Goal: Task Accomplishment & Management: Manage account settings

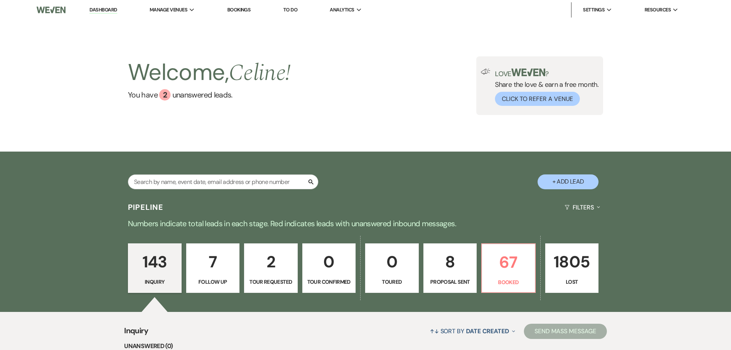
scroll to position [145, 0]
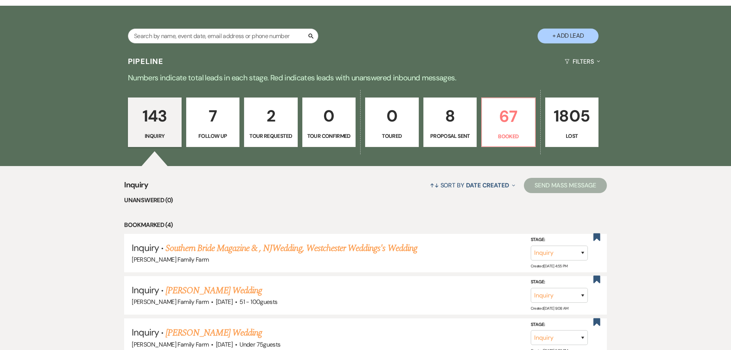
click at [445, 129] on link "8 Proposal Sent" at bounding box center [450, 122] width 54 height 49
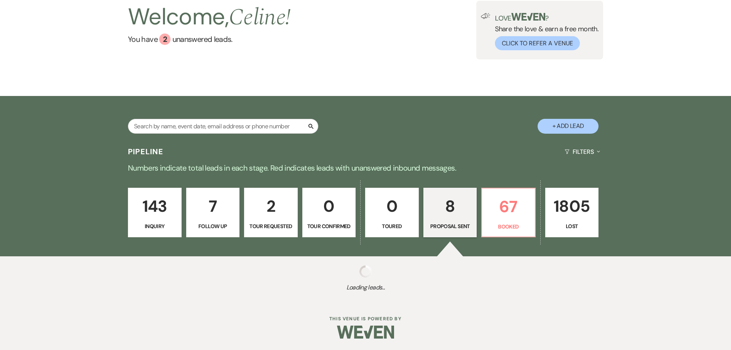
select select "6"
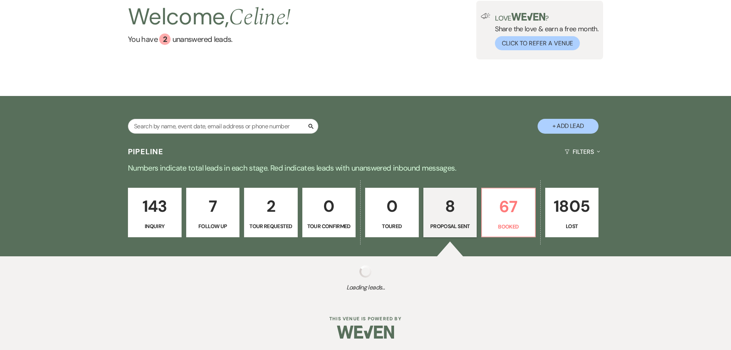
select select "6"
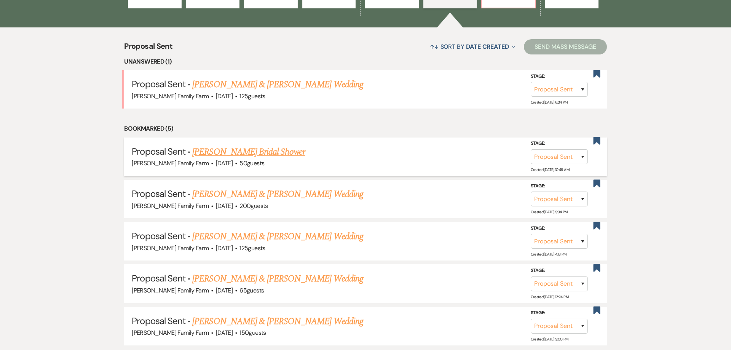
scroll to position [288, 0]
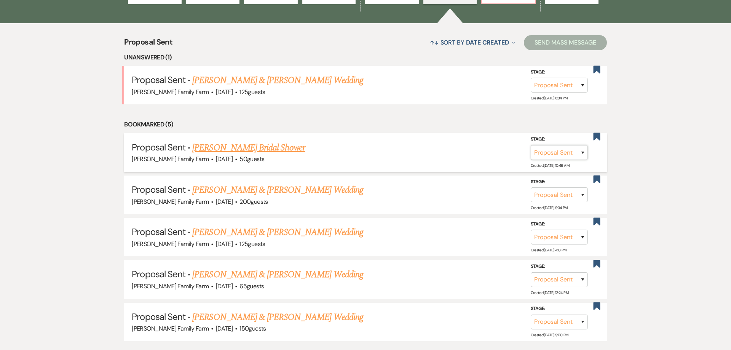
click at [530, 145] on select "Inquiry Follow Up Tour Requested Tour Confirmed Toured Proposal Sent Booked Lost" at bounding box center [558, 152] width 57 height 15
select select "7"
click option "Booked" at bounding box center [0, 0] width 0 height 0
click at [565, 154] on button "Save" at bounding box center [572, 152] width 38 height 15
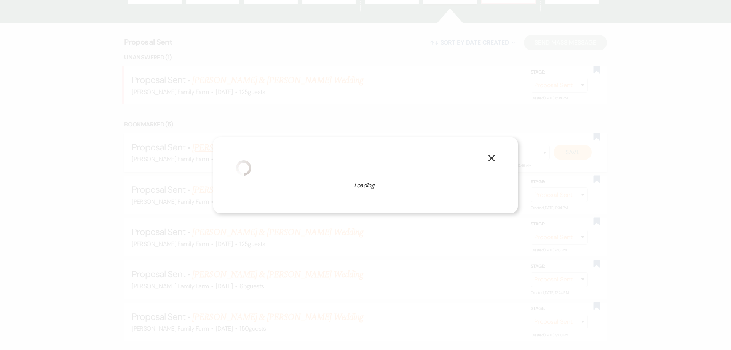
select select "5"
select select "527"
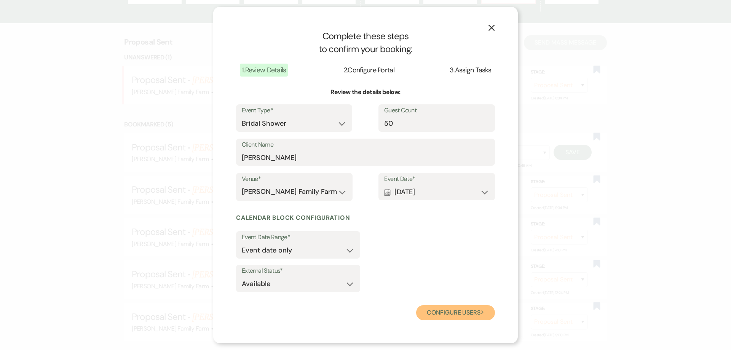
click at [443, 314] on button "Configure users Next" at bounding box center [455, 312] width 79 height 15
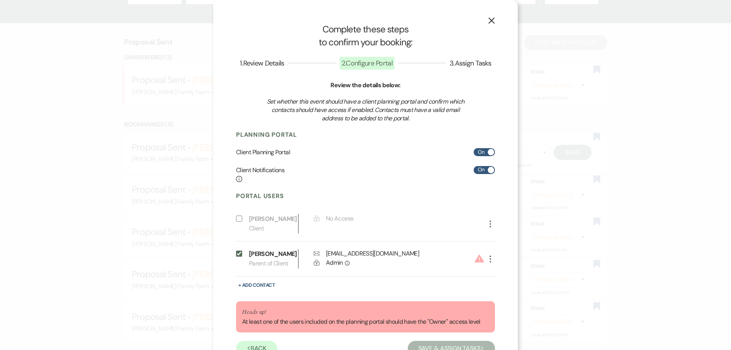
click at [490, 259] on use "button" at bounding box center [490, 258] width 2 height 7
click at [496, 275] on use "button" at bounding box center [498, 274] width 6 height 6
select select "3"
select select "7"
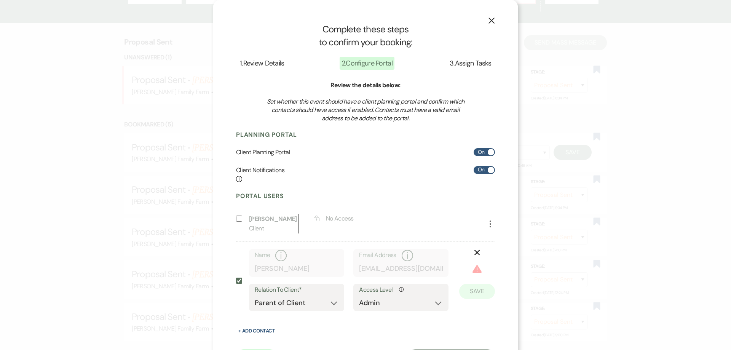
scroll to position [38, 0]
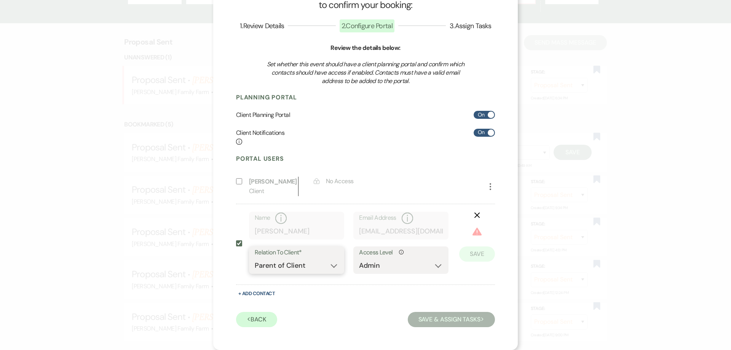
click at [255, 258] on select "Client Event Planner Parent of Client Family Member Friend Other" at bounding box center [297, 265] width 84 height 15
select select "1"
click option "Client" at bounding box center [0, 0] width 0 height 0
click at [469, 249] on button "Save" at bounding box center [477, 253] width 36 height 15
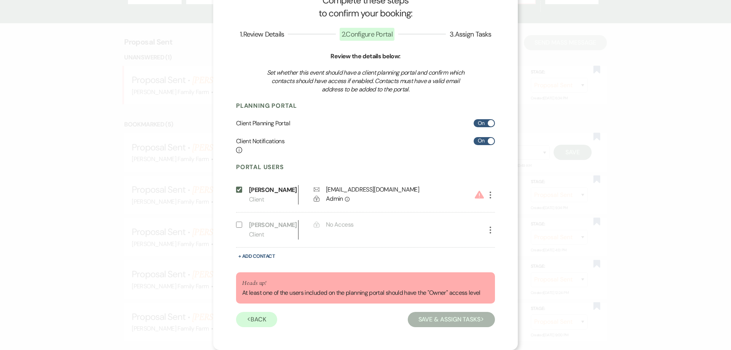
scroll to position [29, 0]
click at [443, 319] on button "Save & Assign Tasks Next" at bounding box center [451, 319] width 87 height 15
click at [479, 194] on icon "Warning" at bounding box center [479, 194] width 13 height 11
click at [489, 196] on icon "More" at bounding box center [490, 194] width 9 height 9
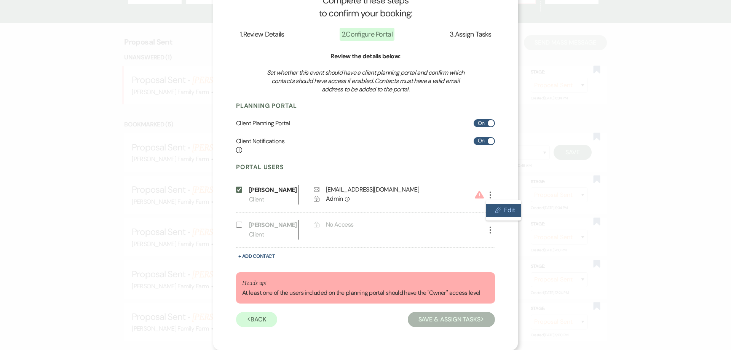
click at [497, 207] on icon "Pencil" at bounding box center [498, 210] width 6 height 6
select select "1"
select select "7"
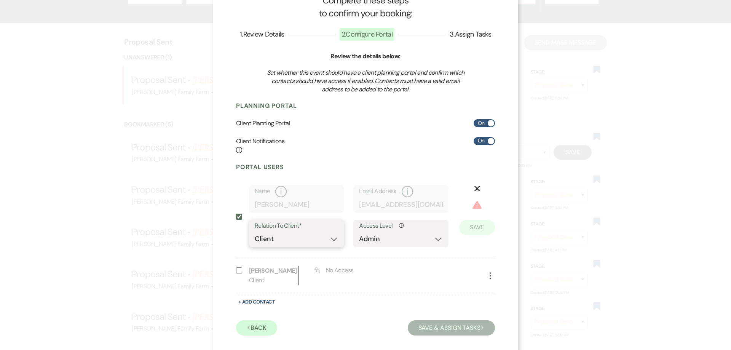
click at [255, 231] on select "Client Event Planner Parent of Client Family Member Friend Other" at bounding box center [297, 238] width 84 height 15
drag, startPoint x: 277, startPoint y: 242, endPoint x: 384, endPoint y: 265, distance: 109.8
click at [384, 265] on div "Include on Planning Portal [PERSON_NAME] Client Lock No Access More" at bounding box center [365, 275] width 259 height 35
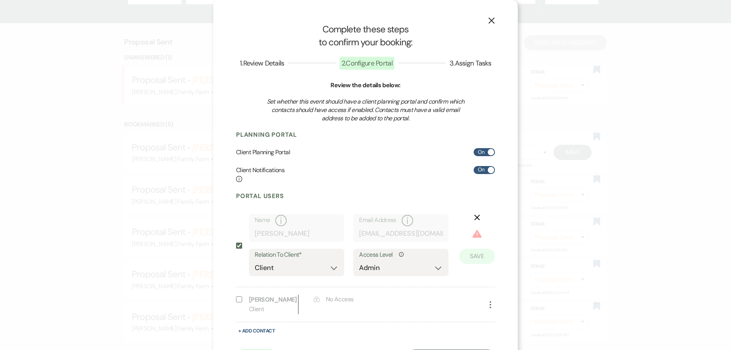
click at [491, 20] on icon "X" at bounding box center [491, 20] width 7 height 7
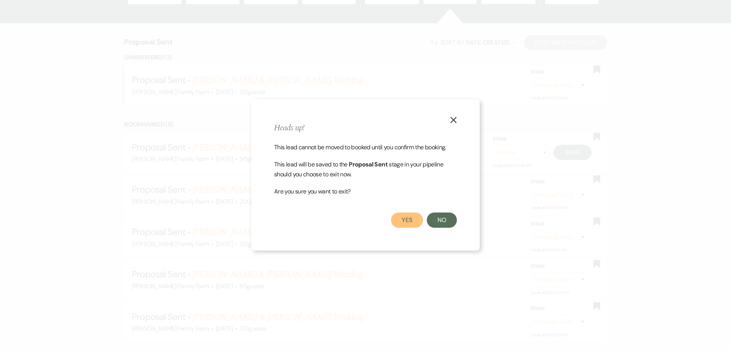
click at [401, 219] on button "Yes" at bounding box center [407, 219] width 32 height 15
select select "6"
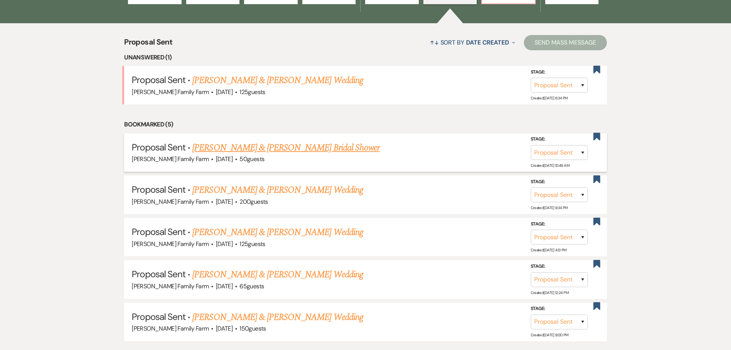
click at [312, 149] on link "[PERSON_NAME] & [PERSON_NAME] Bridal Shower" at bounding box center [285, 148] width 187 height 14
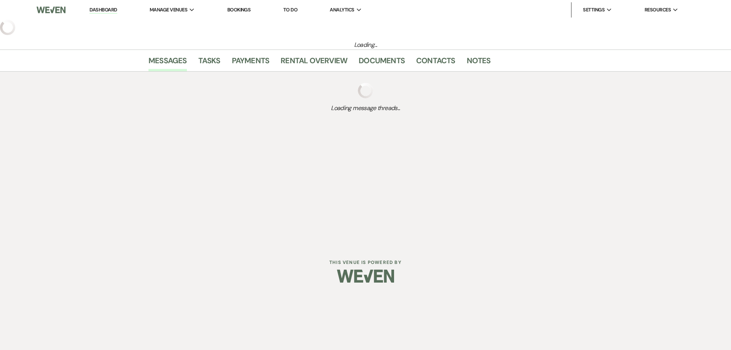
select select "6"
select select "12"
select select "5"
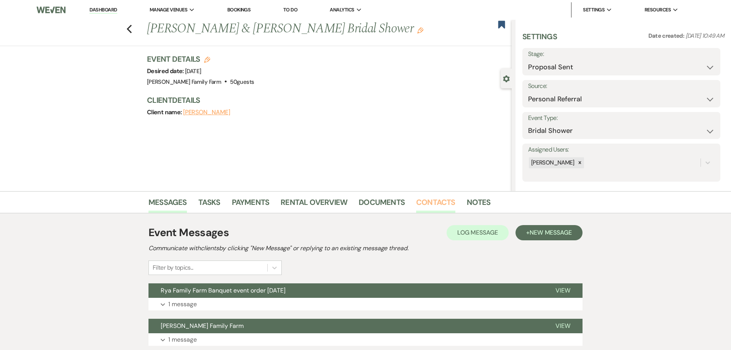
click at [431, 201] on link "Contacts" at bounding box center [435, 204] width 39 height 17
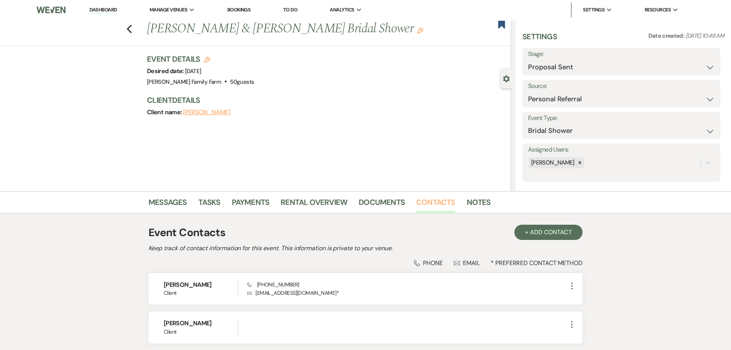
scroll to position [61, 0]
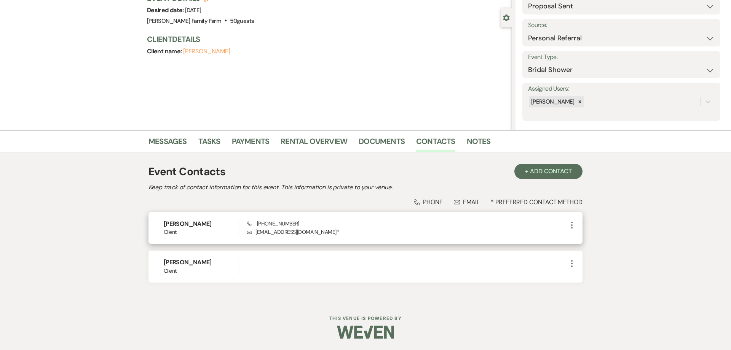
click at [571, 225] on use "button" at bounding box center [572, 224] width 2 height 7
click at [583, 241] on button "Pencil Edit" at bounding box center [589, 239] width 45 height 13
select select "1"
select select "email"
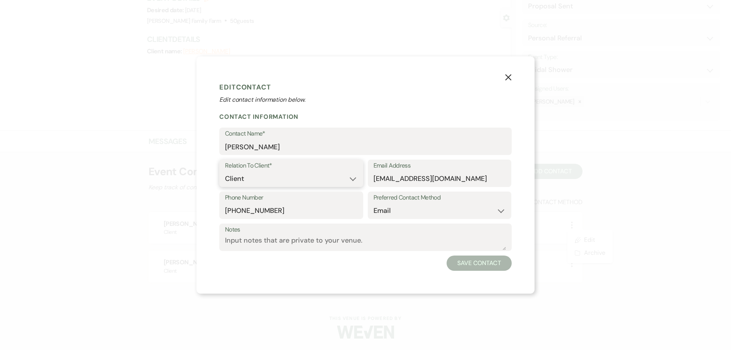
click at [225, 171] on select "Client Event Planner Parent of Client Family Member Friend Other" at bounding box center [291, 178] width 132 height 15
click option "Client" at bounding box center [0, 0] width 0 height 0
click at [510, 79] on use "button" at bounding box center [508, 77] width 6 height 6
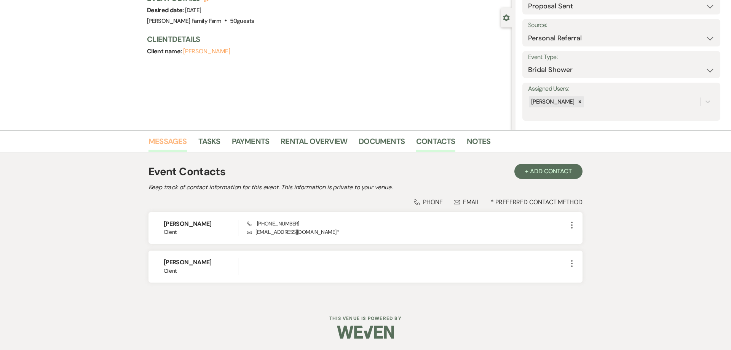
click at [174, 141] on link "Messages" at bounding box center [167, 143] width 38 height 17
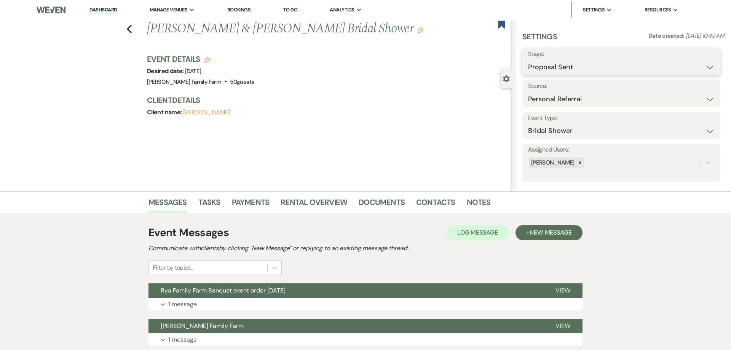
click at [528, 60] on select "Inquiry Follow Up Tour Requested Tour Confirmed Toured Proposal Sent Booked Lost" at bounding box center [621, 67] width 186 height 15
select select "7"
click option "Booked" at bounding box center [0, 0] width 0 height 0
click at [691, 65] on button "Save" at bounding box center [698, 61] width 43 height 15
select select "5"
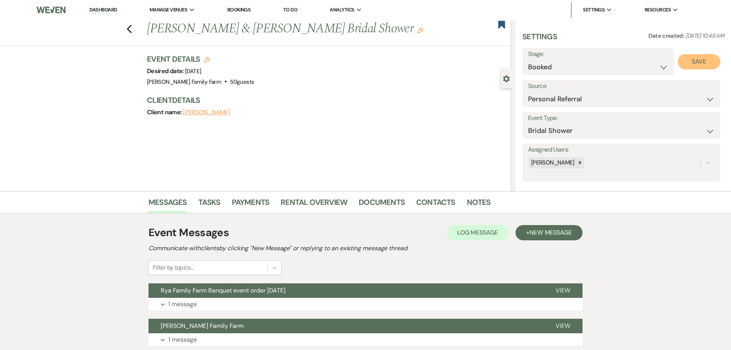
select select "527"
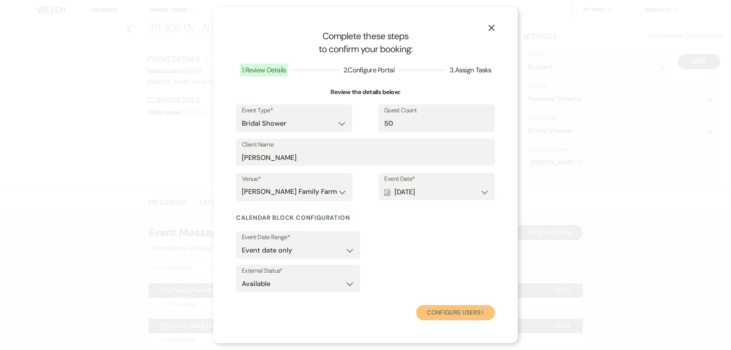
click at [455, 309] on button "Configure users Next" at bounding box center [455, 312] width 79 height 15
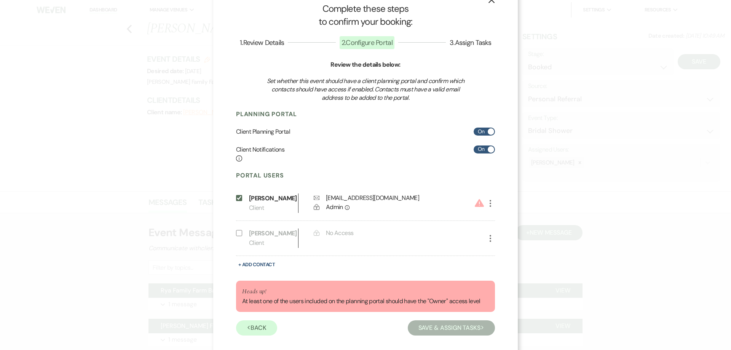
scroll to position [29, 0]
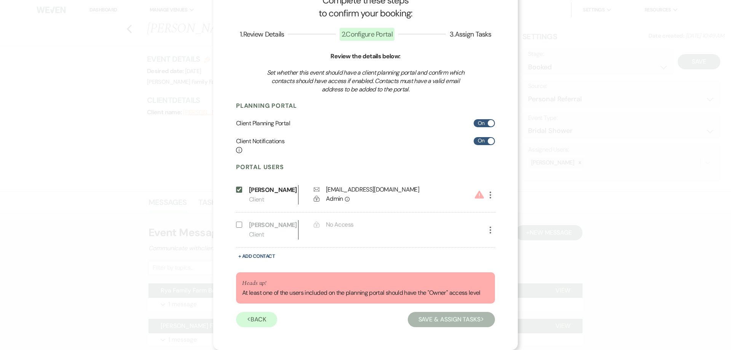
click at [435, 322] on button "Save & Assign Tasks Next" at bounding box center [451, 319] width 87 height 15
click at [491, 194] on icon "More" at bounding box center [490, 194] width 9 height 9
click at [496, 207] on button "Pencil Edit" at bounding box center [503, 210] width 35 height 13
select select "1"
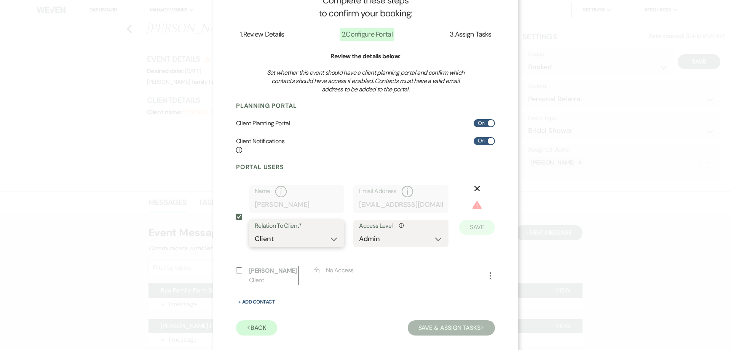
click at [255, 231] on select "Client Event Planner Parent of Client Family Member Friend Other" at bounding box center [297, 238] width 84 height 15
click at [308, 239] on select "Client Event Planner Parent of Client Family Member Friend Other" at bounding box center [297, 238] width 84 height 15
click at [359, 231] on select "No Access Owner Admin Supporter Financier" at bounding box center [401, 238] width 84 height 15
select select "6"
click option "Owner" at bounding box center [0, 0] width 0 height 0
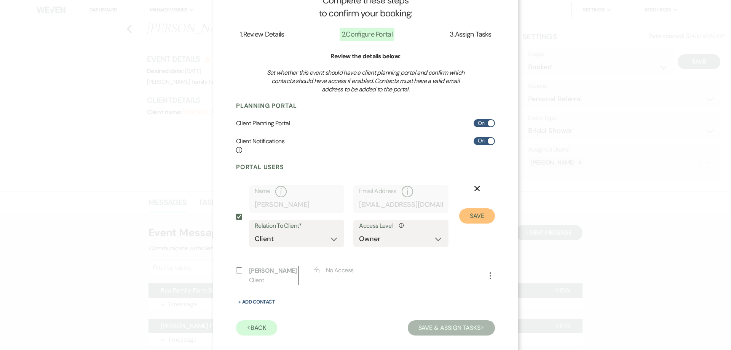
click at [473, 215] on button "Save" at bounding box center [477, 215] width 36 height 15
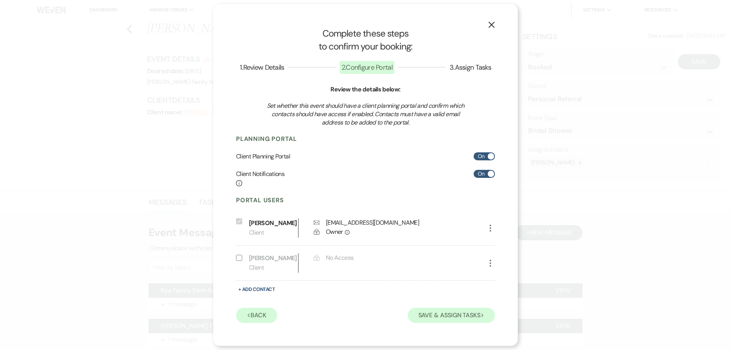
scroll to position [0, 0]
click at [446, 316] on button "Save & Assign Tasks Next" at bounding box center [451, 314] width 87 height 15
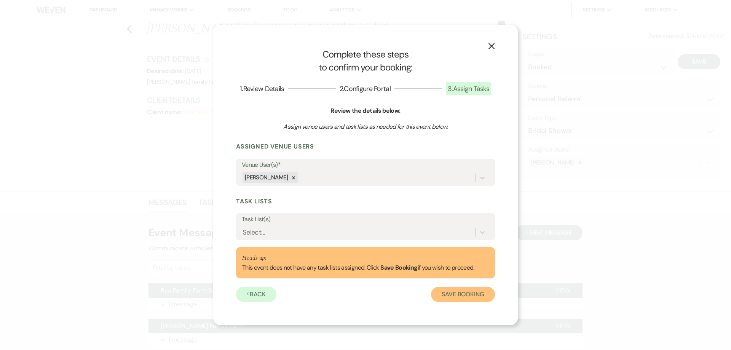
click at [452, 295] on button "Save Booking" at bounding box center [463, 294] width 64 height 15
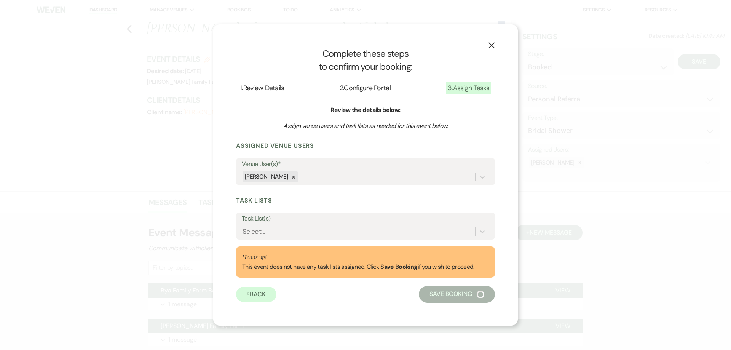
select select "836"
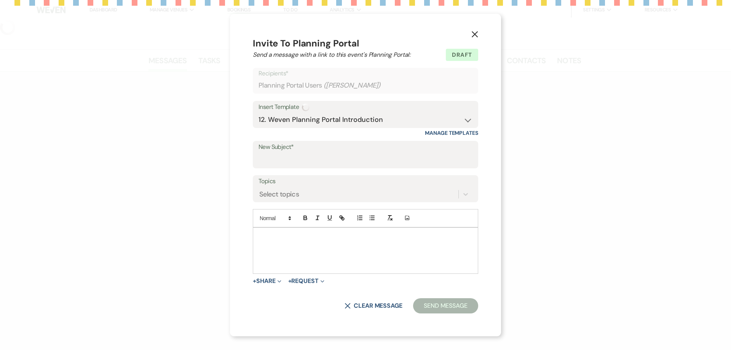
type input "[PERSON_NAME] Family Farm Booked!"
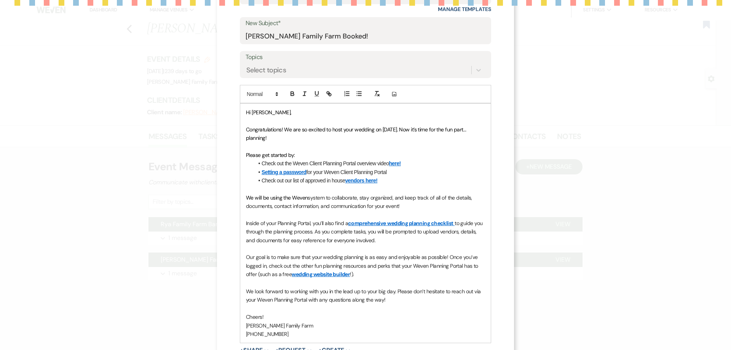
scroll to position [111, 0]
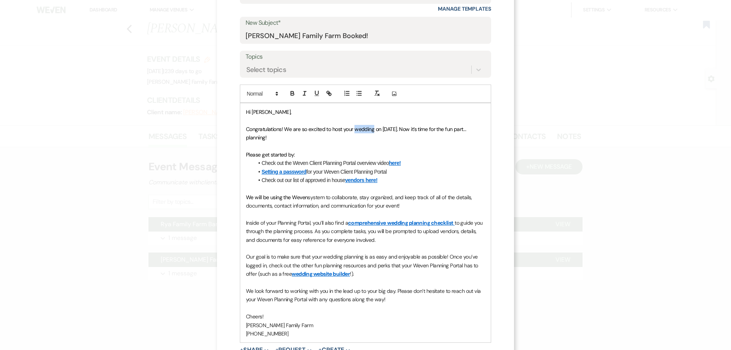
drag, startPoint x: 373, startPoint y: 130, endPoint x: 354, endPoint y: 130, distance: 19.0
click at [354, 130] on span "Congratulations! We are so excited to host your wedding on [DATE]. Now it’s tim…" at bounding box center [356, 133] width 221 height 15
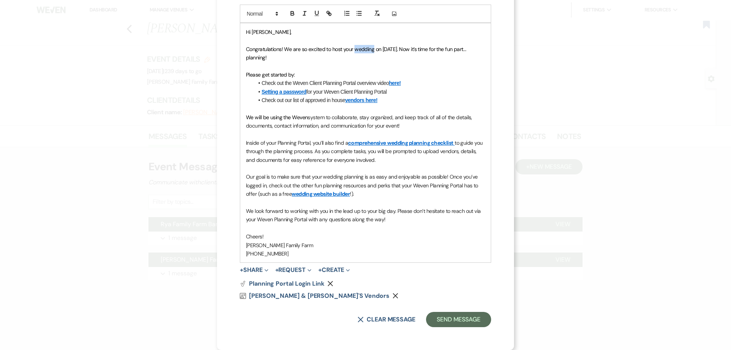
scroll to position [0, 0]
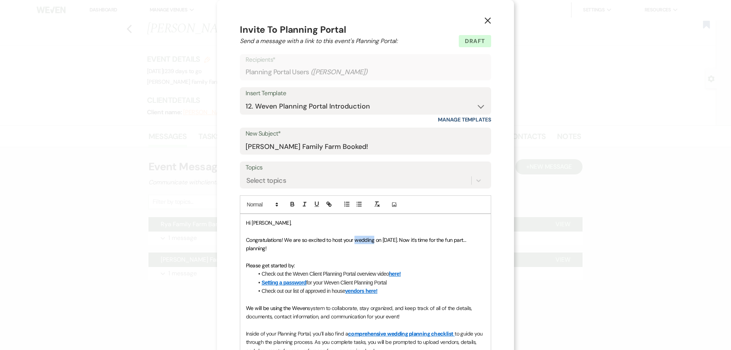
click at [486, 21] on icon "X" at bounding box center [487, 20] width 7 height 7
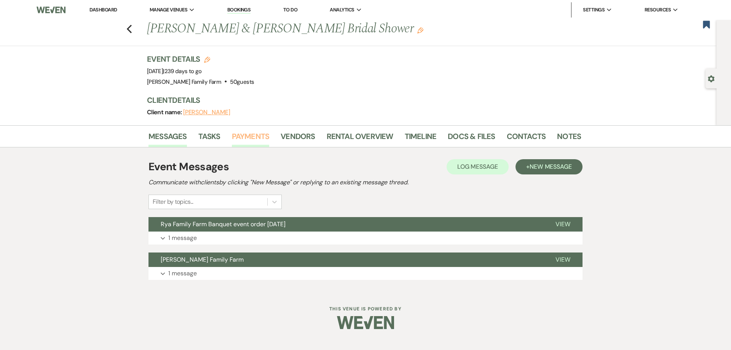
click at [257, 137] on link "Payments" at bounding box center [251, 138] width 38 height 17
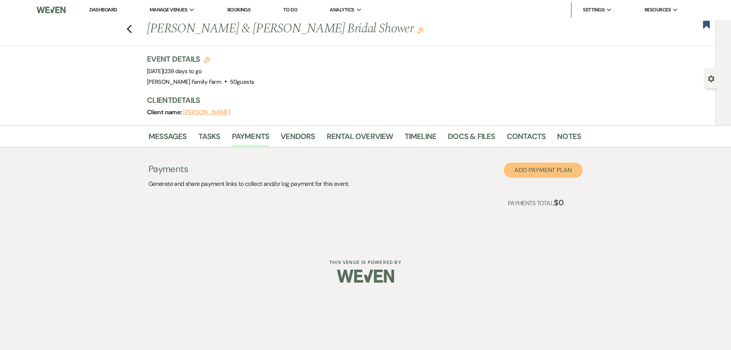
click at [526, 169] on button "Add Payment Plan" at bounding box center [542, 169] width 79 height 15
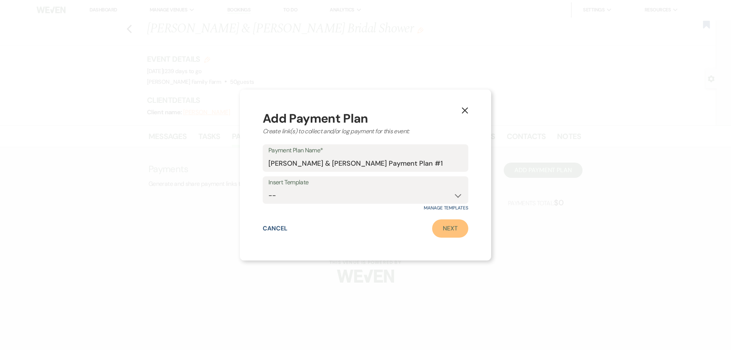
click at [458, 229] on link "Next" at bounding box center [450, 228] width 36 height 18
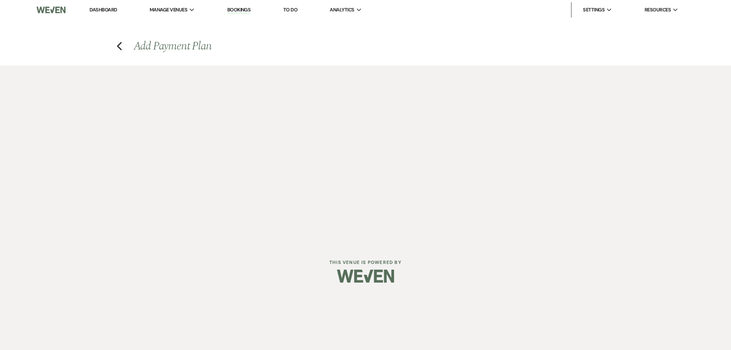
select select "2"
select select "percentage"
select select "true"
select select "client"
select select "weeks"
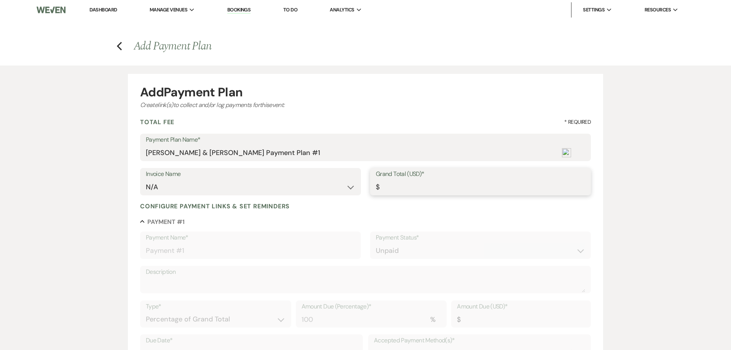
click at [392, 188] on input "Grand Total (USD)*" at bounding box center [480, 187] width 209 height 15
type input "3"
type input "3.00"
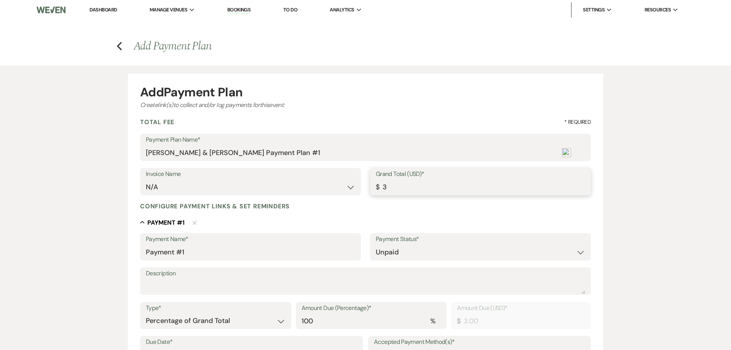
type input "30"
type input "30.00"
type input "300"
type input "300.00"
type input "3000"
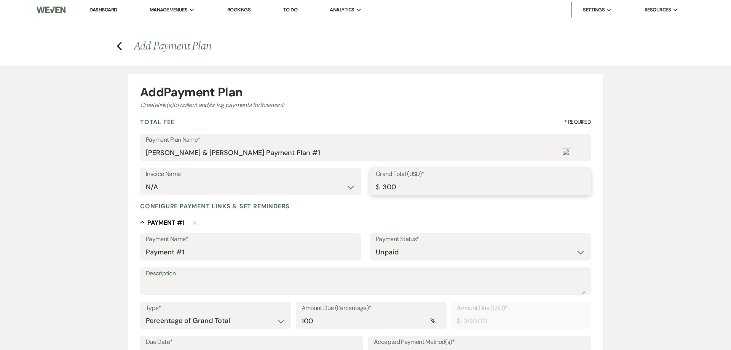
type input "3000.00"
type input "30000"
type input "30000.00"
type input "3000"
type input "3000.00"
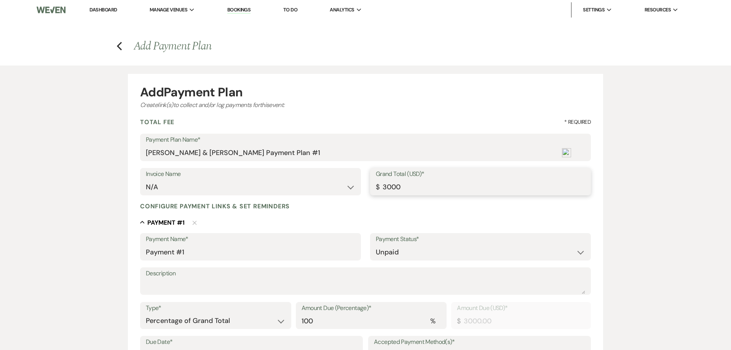
scroll to position [29, 0]
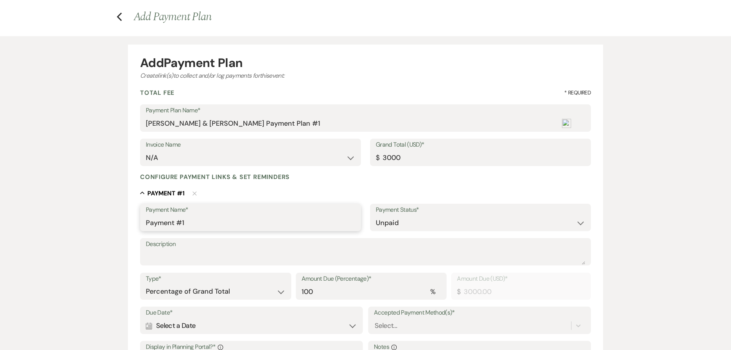
type input "3000.00"
drag, startPoint x: 217, startPoint y: 226, endPoint x: 137, endPoint y: 222, distance: 79.6
click at [146, 222] on input "Payment #1" at bounding box center [250, 222] width 209 height 15
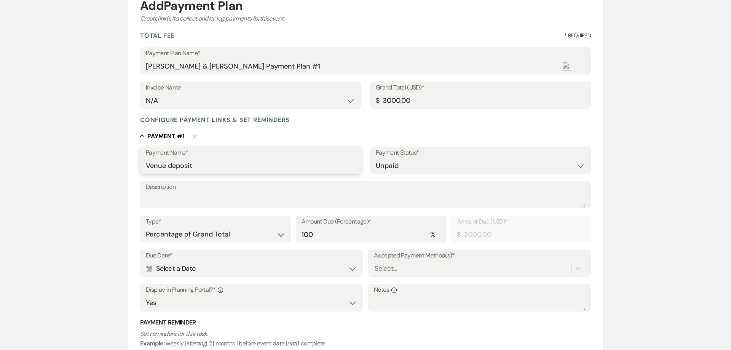
scroll to position [88, 0]
type input "Venue deposit"
click at [146, 226] on select "Dollar Amount Percentage of Grand Total" at bounding box center [216, 233] width 140 height 15
select select "flat"
click option "Dollar Amount" at bounding box center [0, 0] width 0 height 0
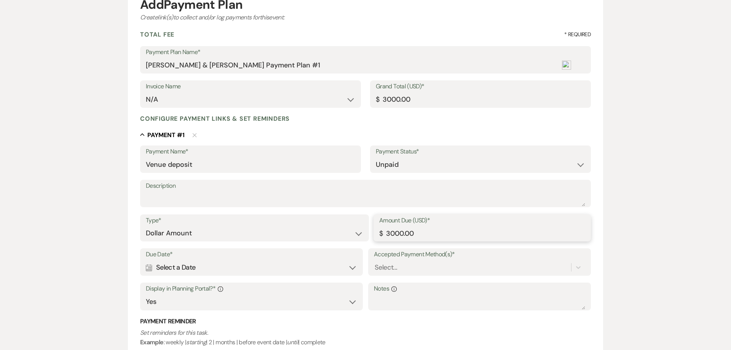
drag, startPoint x: 435, startPoint y: 232, endPoint x: 380, endPoint y: 235, distance: 54.8
click at [380, 235] on input "3000.00" at bounding box center [482, 233] width 206 height 15
type input "1000.00"
click at [211, 271] on div "Calendar Select a Date Expand" at bounding box center [251, 267] width 211 height 15
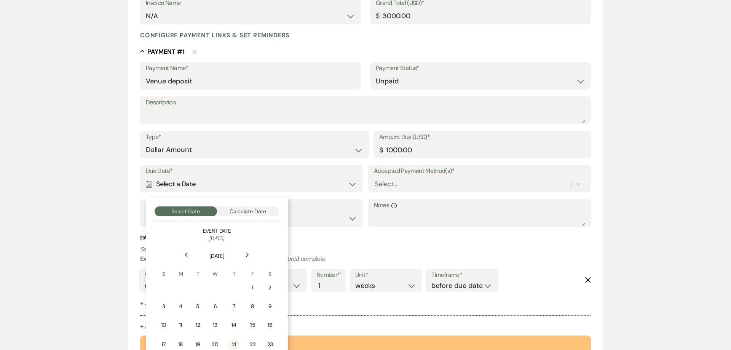
scroll to position [252, 0]
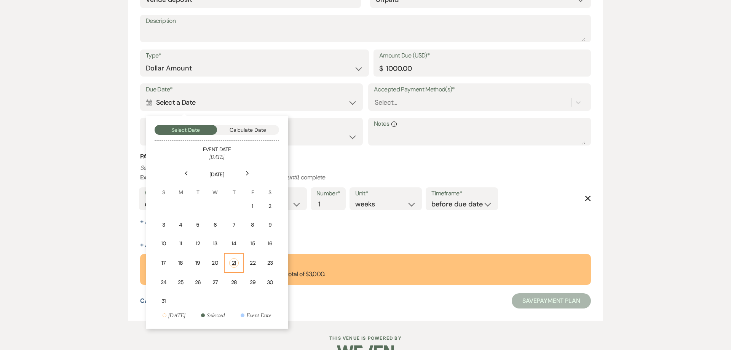
click at [236, 263] on div "21" at bounding box center [234, 263] width 10 height 10
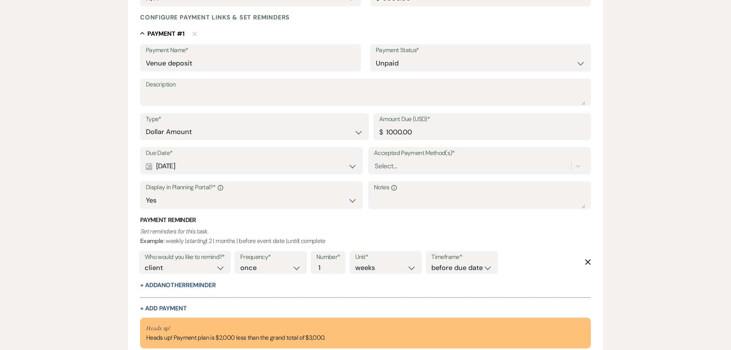
scroll to position [184, 0]
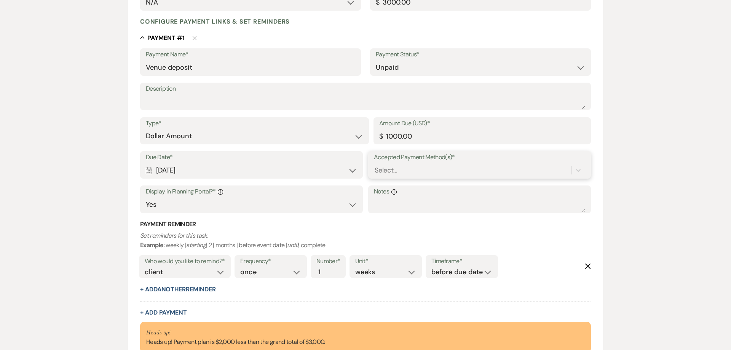
click at [380, 170] on div "Select..." at bounding box center [385, 171] width 22 height 10
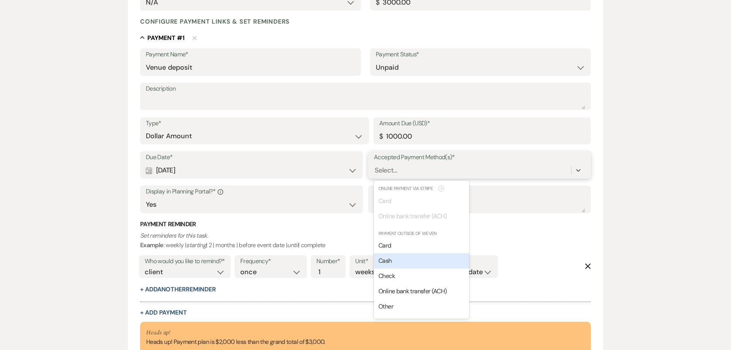
click at [385, 262] on span "Cash" at bounding box center [384, 261] width 13 height 8
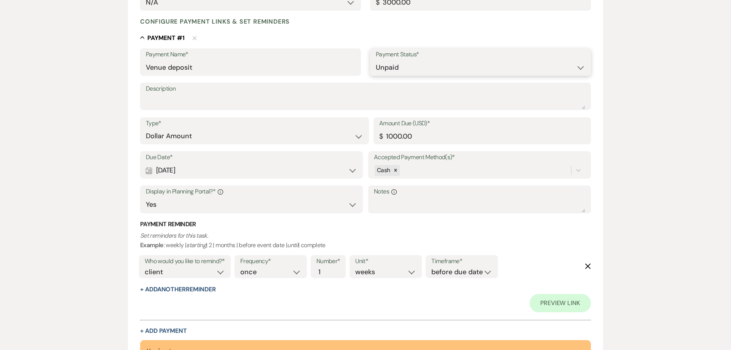
scroll to position [185, 0]
click at [376, 60] on select "Paid Unpaid" at bounding box center [480, 67] width 209 height 15
select select "1"
click option "Paid" at bounding box center [0, 0] width 0 height 0
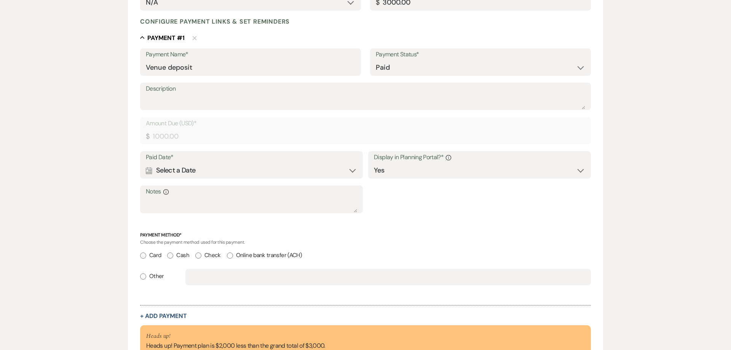
click at [169, 170] on div "Calendar Select a Date Expand" at bounding box center [251, 170] width 211 height 15
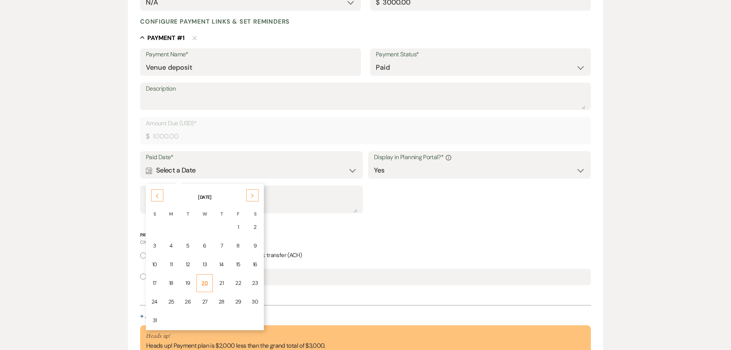
click at [205, 286] on div "20" at bounding box center [204, 283] width 6 height 8
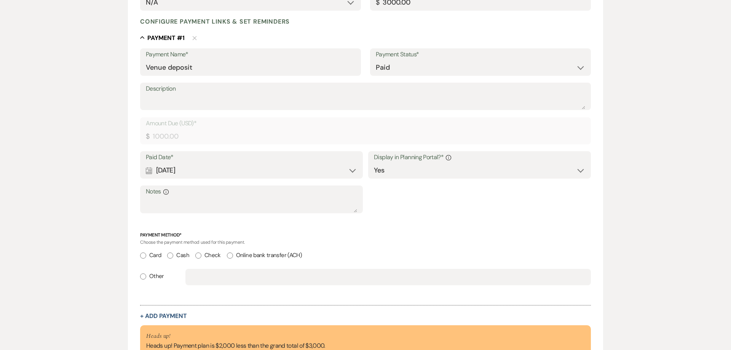
click at [176, 257] on label "Cash" at bounding box center [178, 255] width 22 height 10
click at [173, 257] on input "Cash" at bounding box center [170, 256] width 6 height 6
radio input "true"
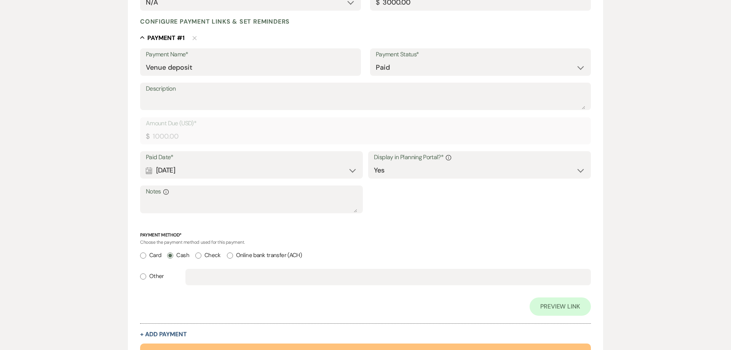
scroll to position [294, 0]
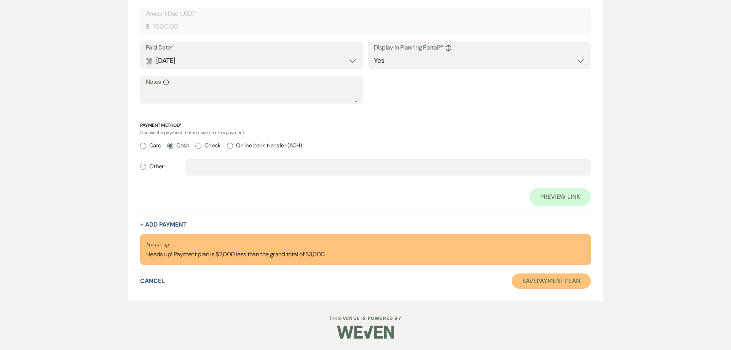
click at [532, 280] on button "Save Payment Plan" at bounding box center [550, 280] width 79 height 15
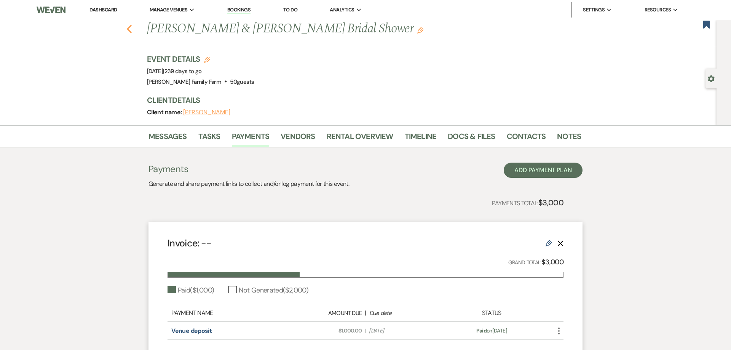
click at [131, 30] on icon "Previous" at bounding box center [129, 28] width 6 height 9
select select "6"
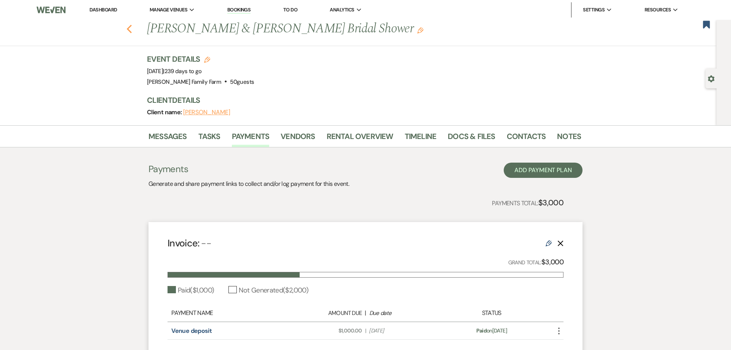
select select "6"
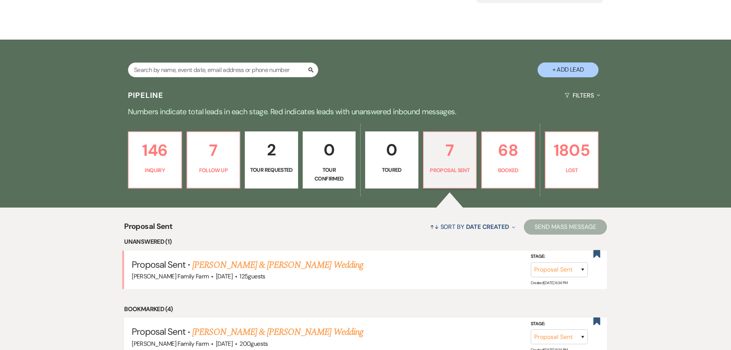
scroll to position [84, 0]
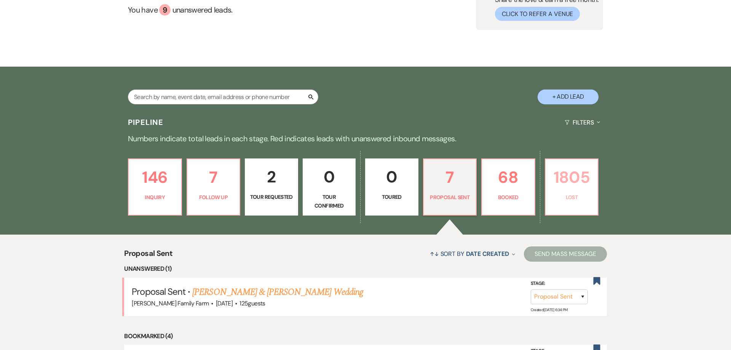
click at [560, 197] on p "Lost" at bounding box center [571, 197] width 43 height 8
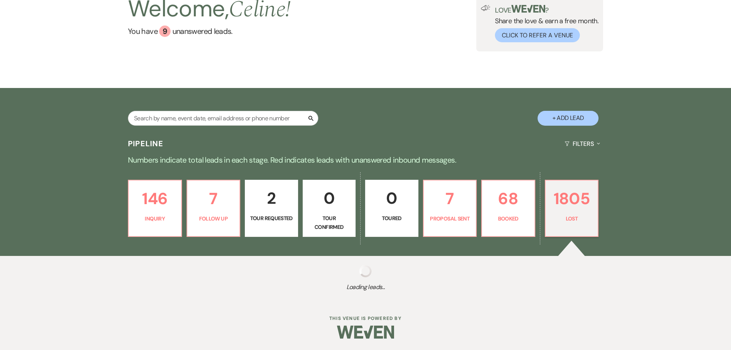
select select "8"
select select "5"
select select "8"
select select "7"
select select "8"
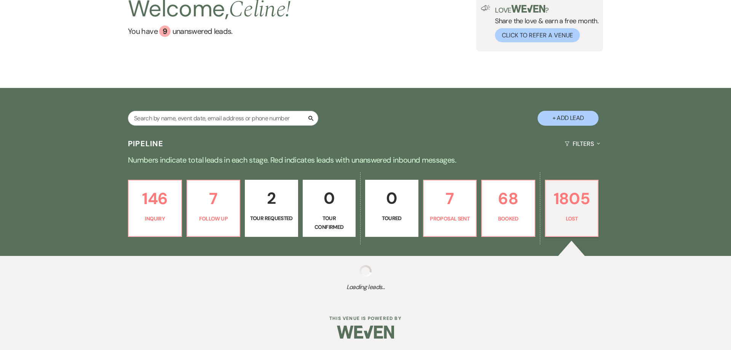
select select "5"
select select "8"
select select "5"
select select "8"
select select "10"
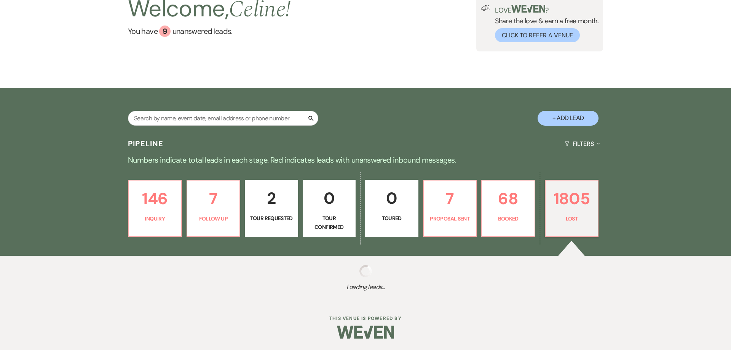
select select "8"
select select "7"
select select "8"
select select "5"
select select "8"
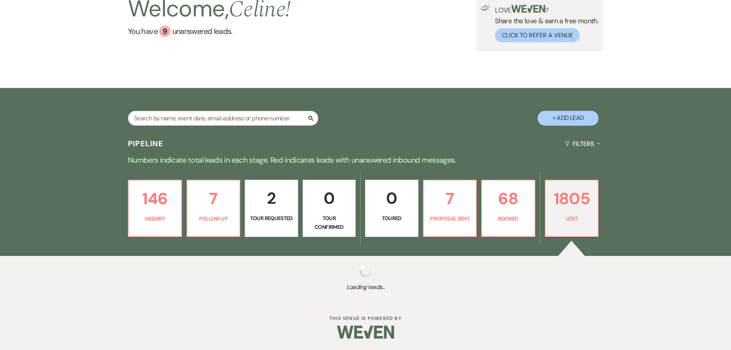
select select "5"
select select "8"
select select "5"
select select "8"
select select "7"
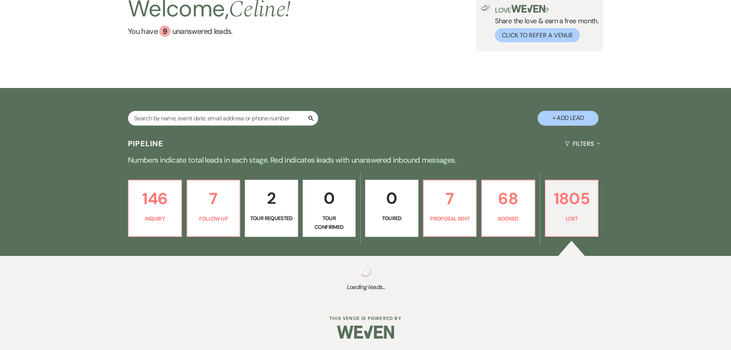
select select "8"
select select "7"
select select "8"
select select "5"
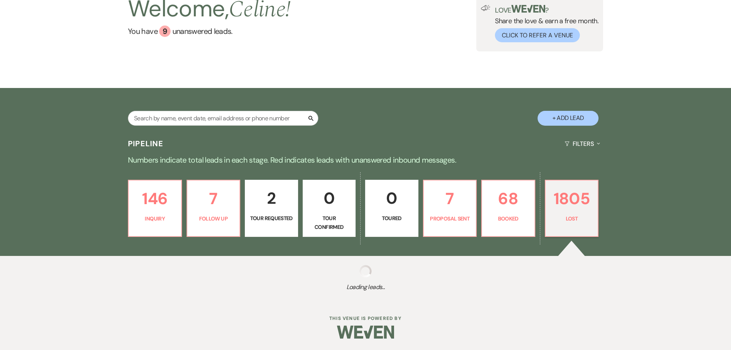
select select "8"
select select "5"
select select "8"
select select "5"
select select "8"
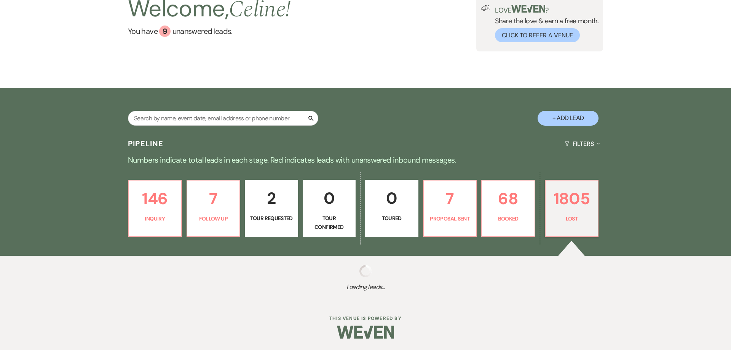
select select "6"
select select "8"
select select "5"
select select "8"
select select "5"
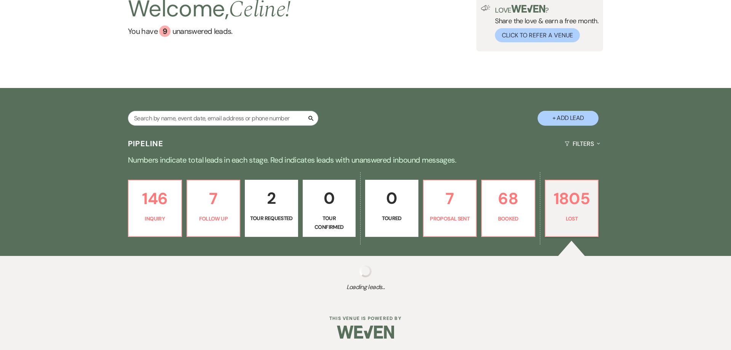
select select "8"
select select "5"
select select "8"
select select "5"
select select "8"
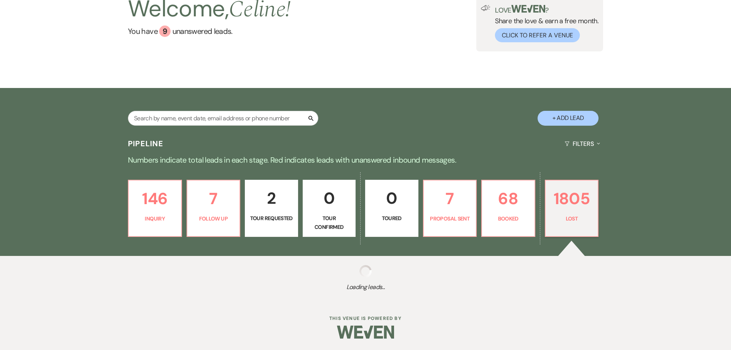
select select "7"
select select "8"
select select "7"
select select "8"
select select "5"
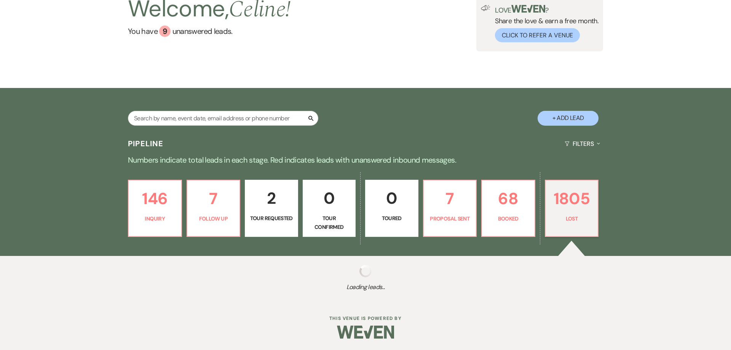
select select "8"
select select "5"
select select "8"
select select "5"
select select "8"
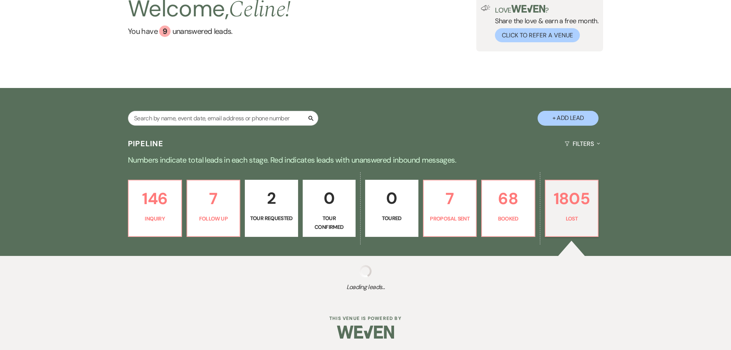
select select "6"
select select "8"
select select "5"
select select "8"
select select "5"
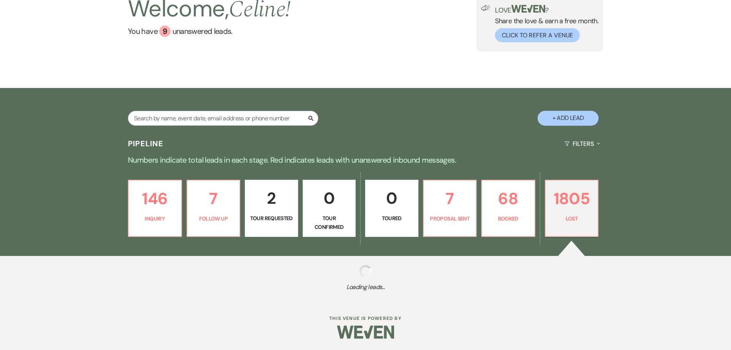
select select "8"
select select "5"
select select "8"
select select "6"
select select "8"
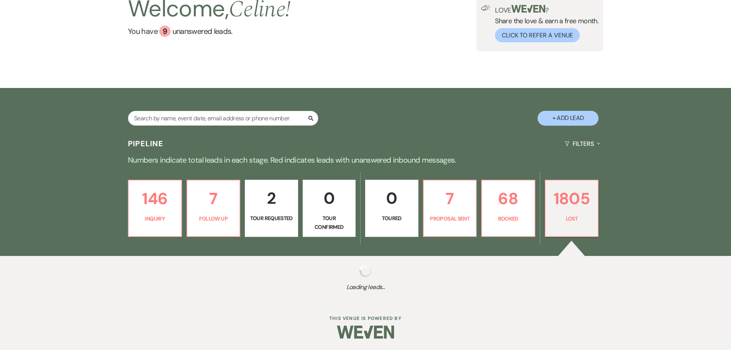
select select "5"
select select "8"
select select "5"
select select "8"
select select "5"
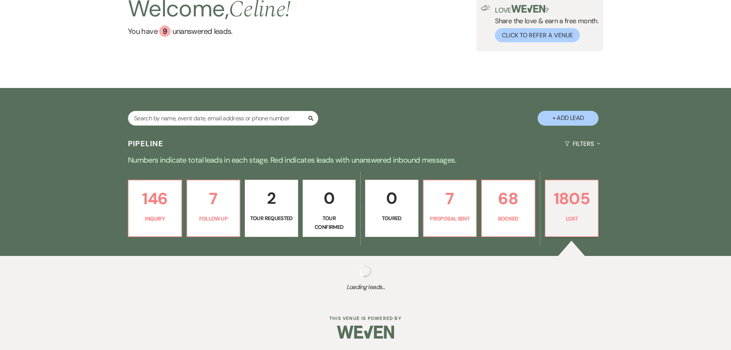
select select "8"
select select "5"
select select "8"
select select "5"
select select "8"
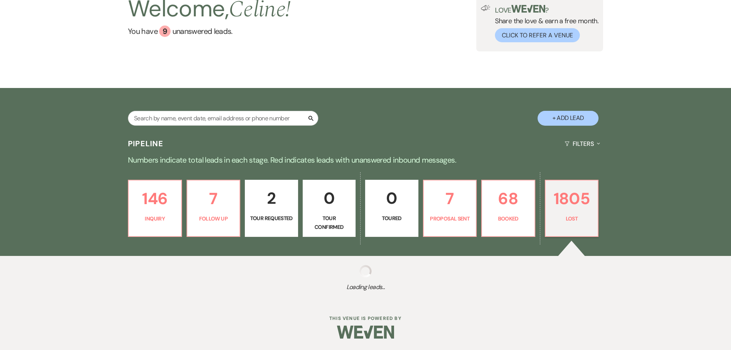
select select "5"
select select "8"
select select "5"
select select "8"
select select "5"
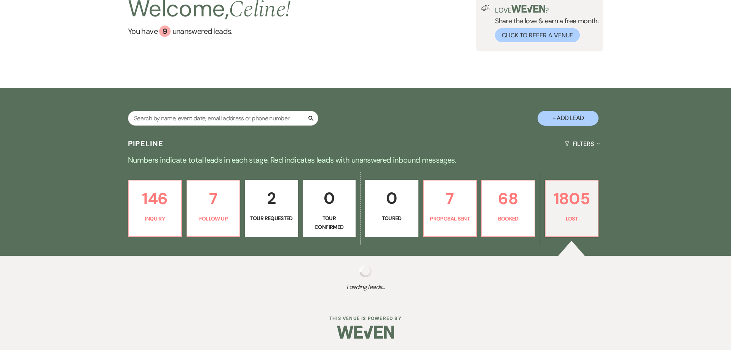
select select "8"
select select "5"
select select "8"
select select "5"
select select "8"
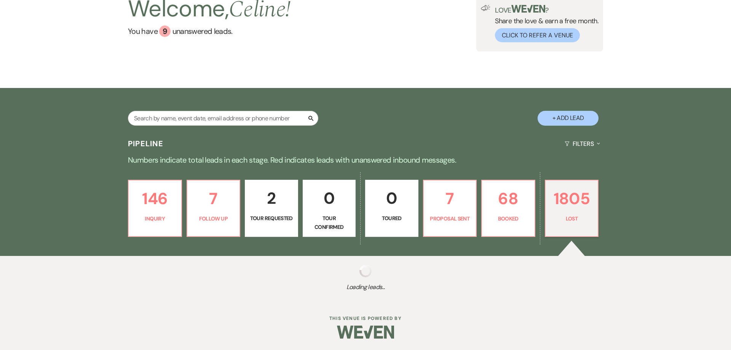
select select "5"
select select "8"
select select "5"
select select "8"
select select "6"
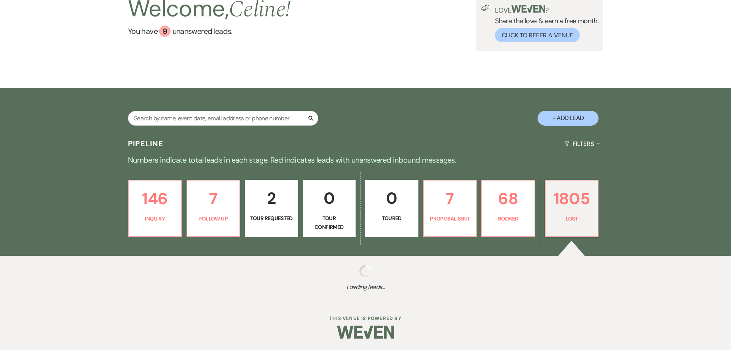
select select "8"
select select "6"
select select "8"
select select "7"
select select "8"
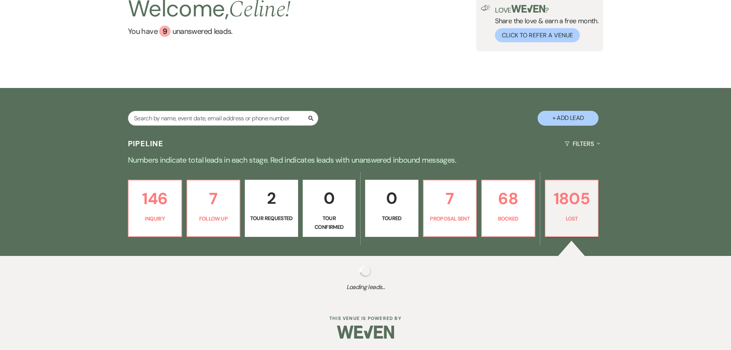
select select "5"
select select "8"
select select "5"
select select "8"
select select "5"
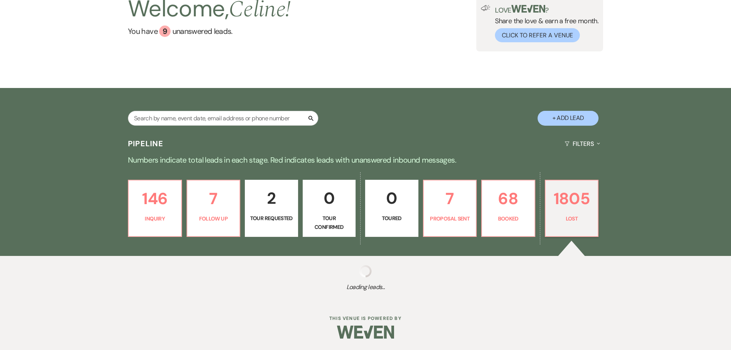
select select "8"
select select "5"
select select "8"
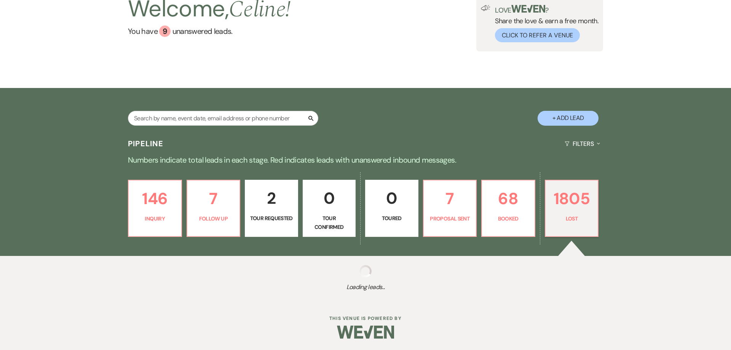
select select "5"
select select "8"
select select "9"
select select "8"
select select "7"
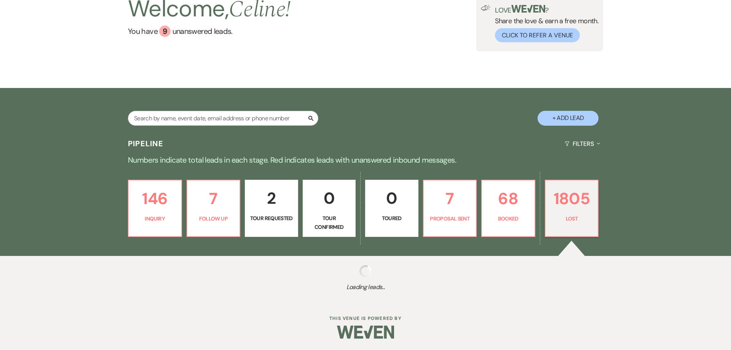
select select "8"
select select "5"
select select "8"
select select "5"
select select "8"
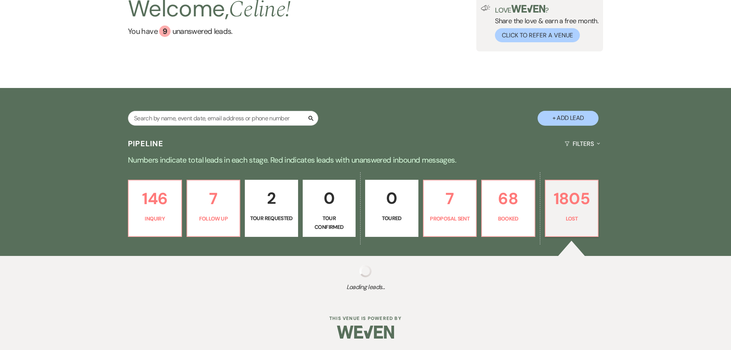
select select "5"
select select "8"
select select "5"
select select "8"
select select "5"
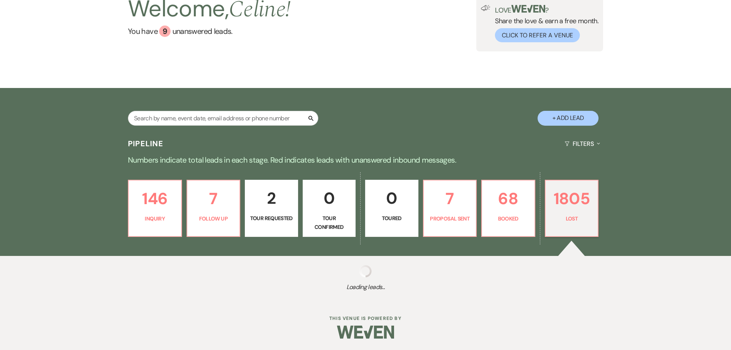
select select "8"
select select "5"
select select "8"
select select "5"
select select "8"
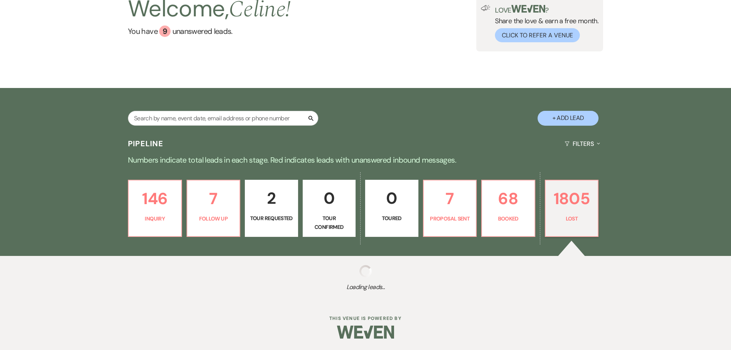
select select "6"
select select "8"
select select "5"
select select "8"
select select "9"
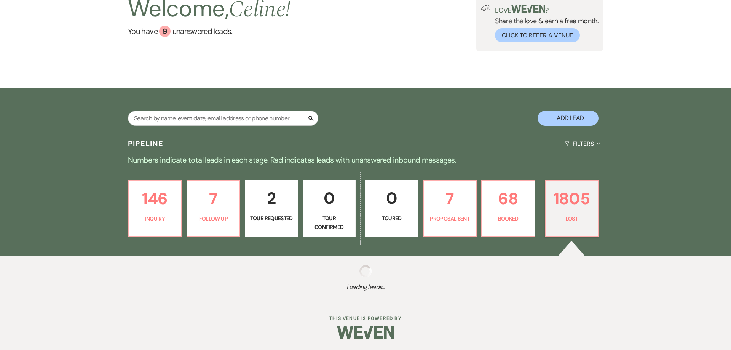
select select "8"
select select "5"
select select "8"
select select "5"
select select "8"
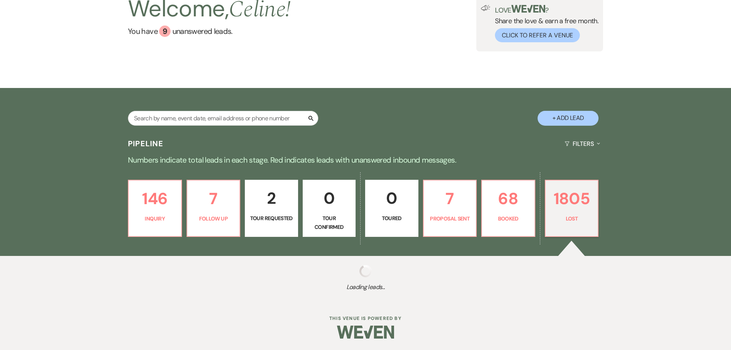
select select "5"
select select "8"
select select "5"
select select "8"
select select "5"
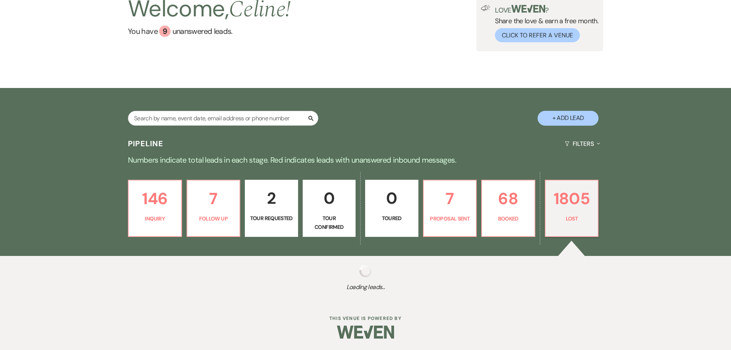
select select "8"
select select "5"
select select "8"
select select "5"
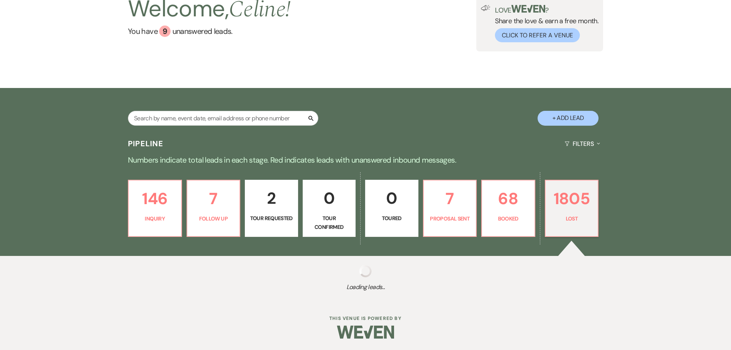
select select "8"
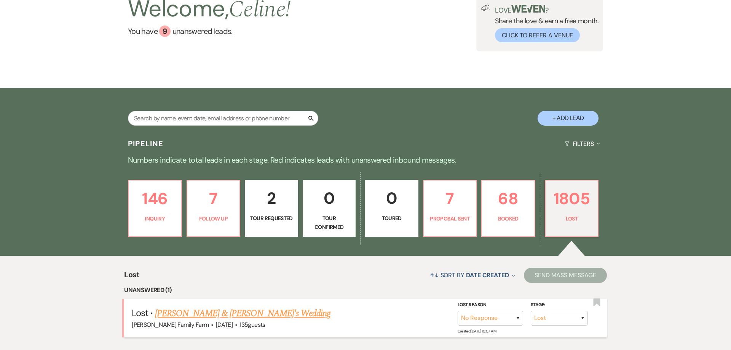
click at [224, 306] on link "[PERSON_NAME] & [PERSON_NAME]'s Wedding" at bounding box center [243, 313] width 176 height 14
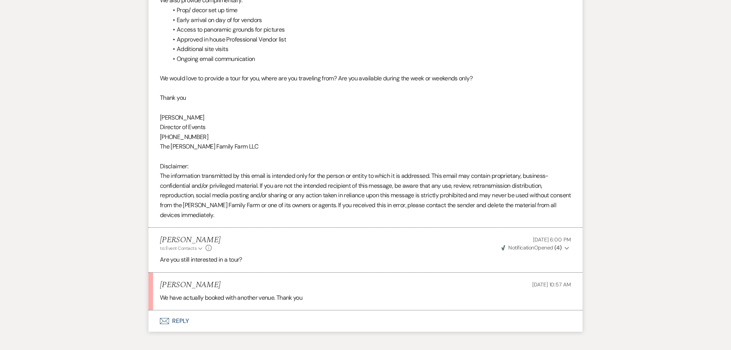
scroll to position [1388, 0]
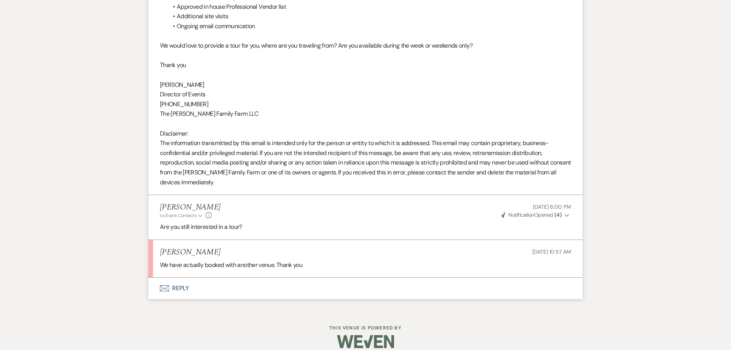
click at [184, 280] on button "Envelope Reply" at bounding box center [365, 287] width 434 height 21
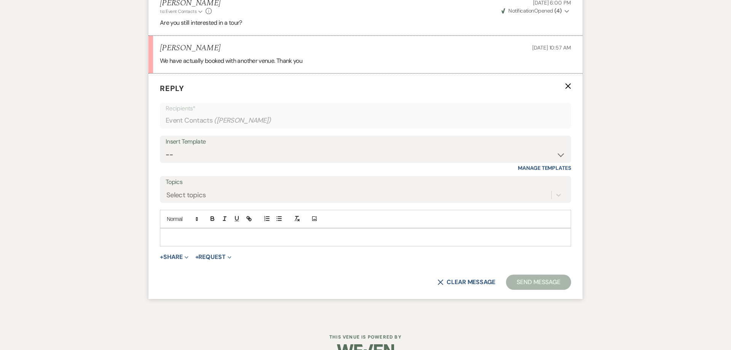
scroll to position [1594, 0]
click at [185, 231] on p at bounding box center [365, 235] width 399 height 8
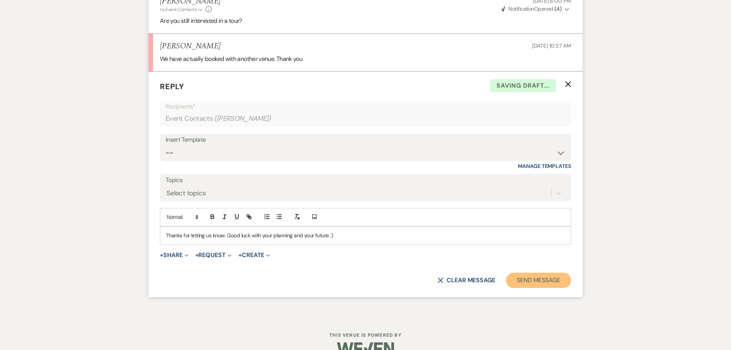
click at [527, 272] on button "Send Message" at bounding box center [538, 279] width 65 height 15
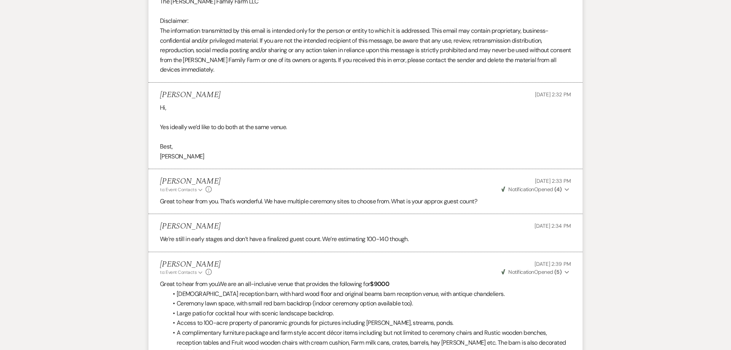
scroll to position [0, 0]
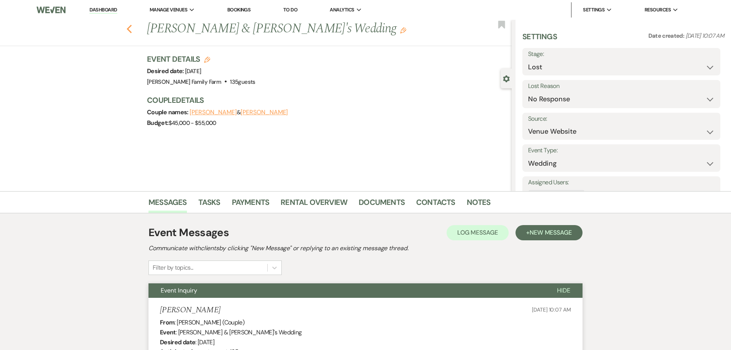
click at [131, 31] on use "button" at bounding box center [129, 29] width 5 height 8
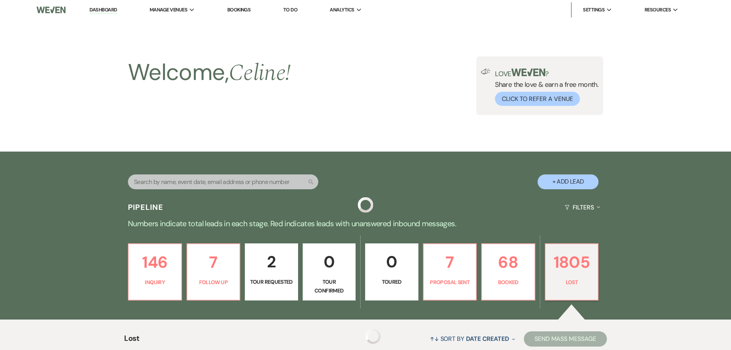
scroll to position [189, 0]
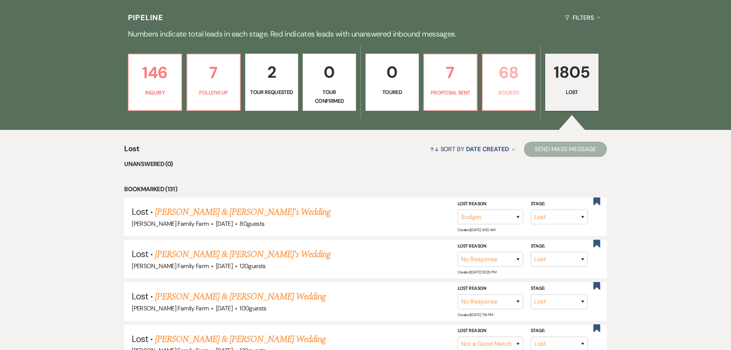
click at [508, 92] on p "Booked" at bounding box center [508, 92] width 43 height 8
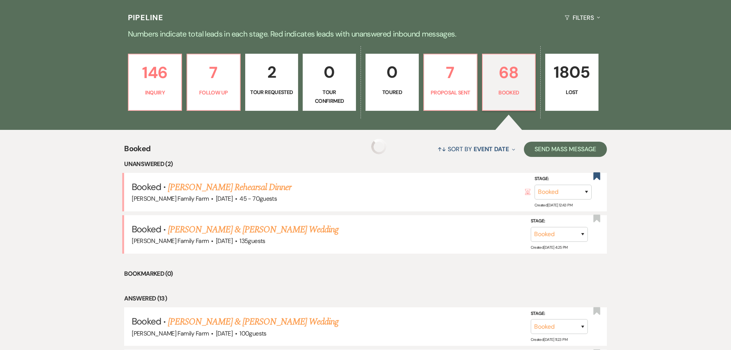
click at [508, 98] on link "68 Booked" at bounding box center [509, 82] width 54 height 57
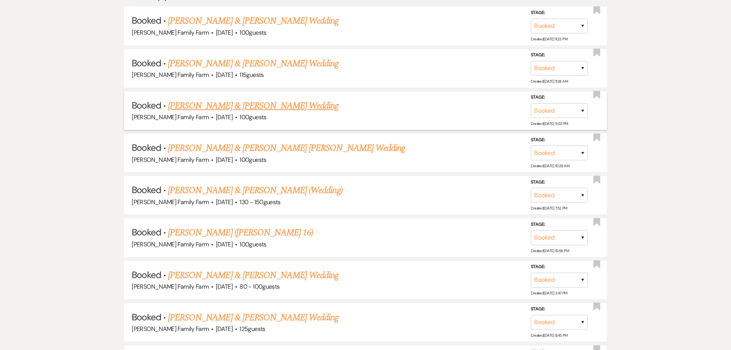
scroll to position [578, 0]
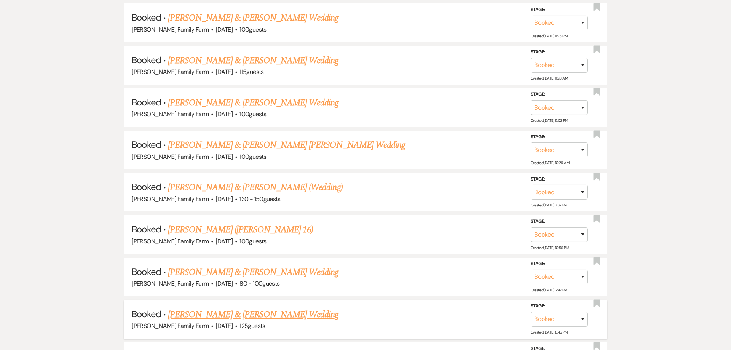
click at [305, 314] on link "[PERSON_NAME] & [PERSON_NAME] Wedding" at bounding box center [253, 314] width 170 height 14
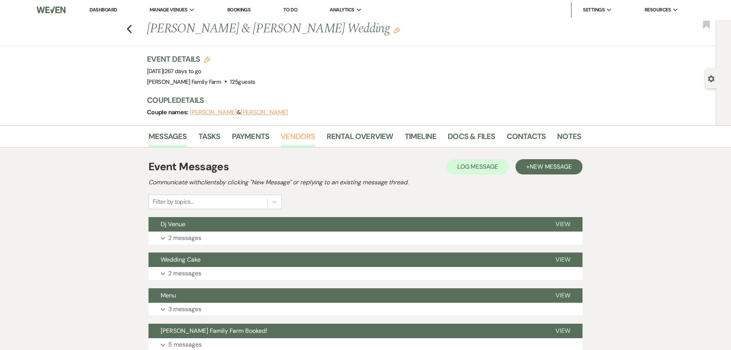
click at [290, 136] on link "Vendors" at bounding box center [297, 138] width 34 height 17
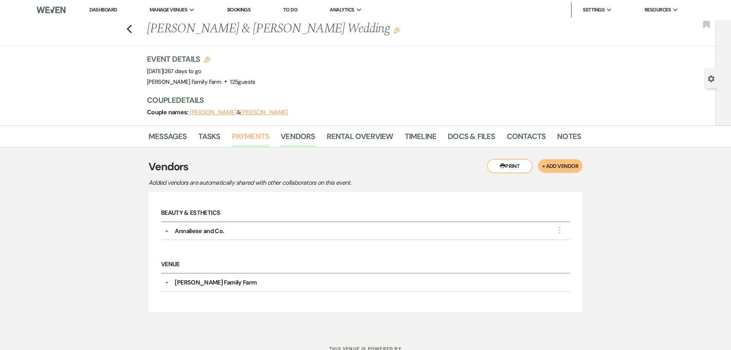
click at [236, 137] on link "Payments" at bounding box center [251, 138] width 38 height 17
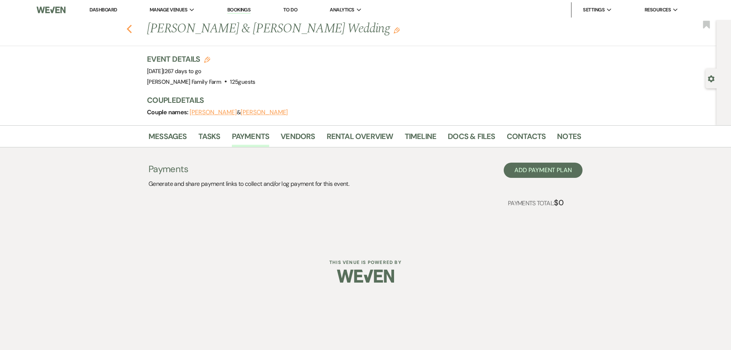
click at [132, 30] on icon "Previous" at bounding box center [129, 28] width 6 height 9
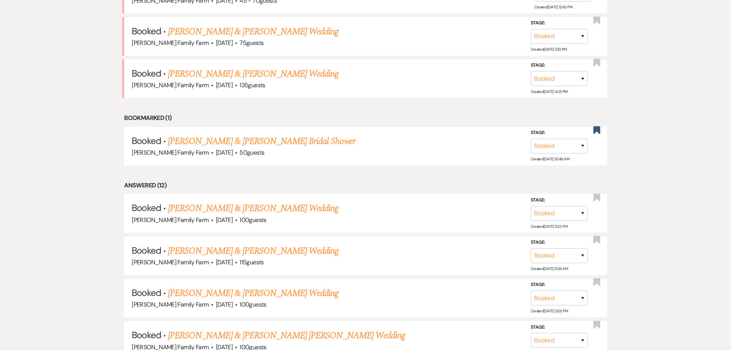
scroll to position [374, 0]
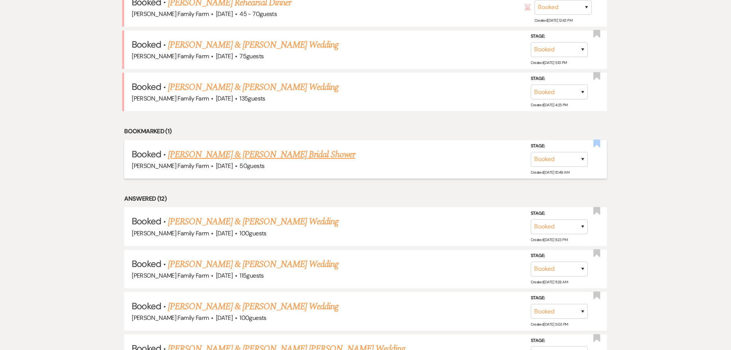
click at [595, 144] on use "button" at bounding box center [596, 144] width 7 height 8
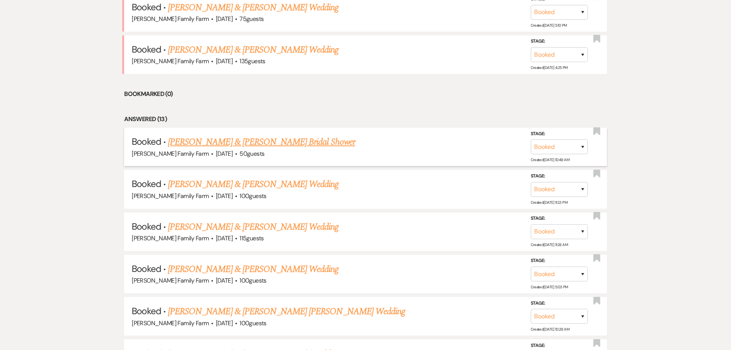
scroll to position [412, 0]
